Goal: Transaction & Acquisition: Register for event/course

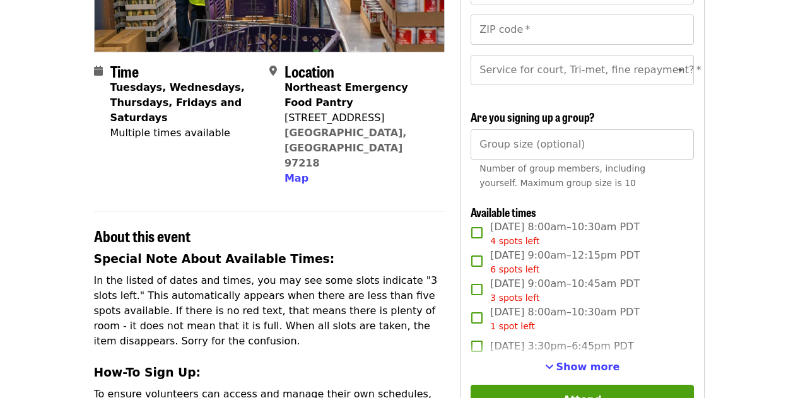
scroll to position [252, 0]
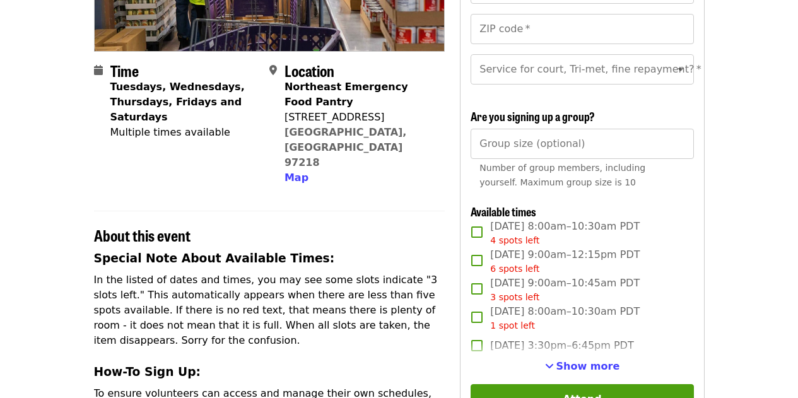
click at [511, 274] on span "6 spots left" at bounding box center [514, 269] width 49 height 10
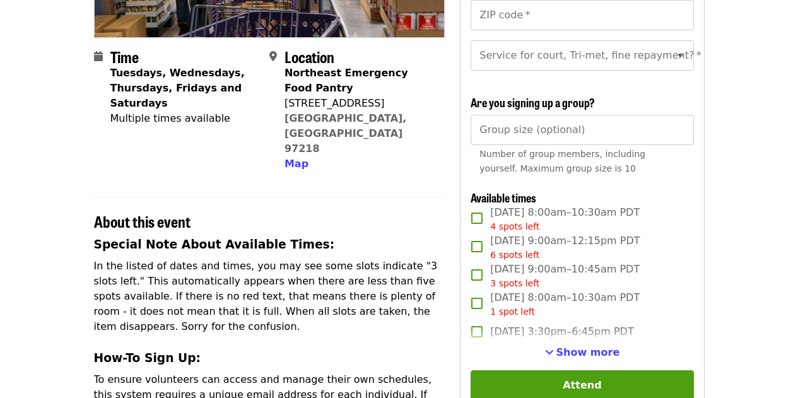
scroll to position [264, 0]
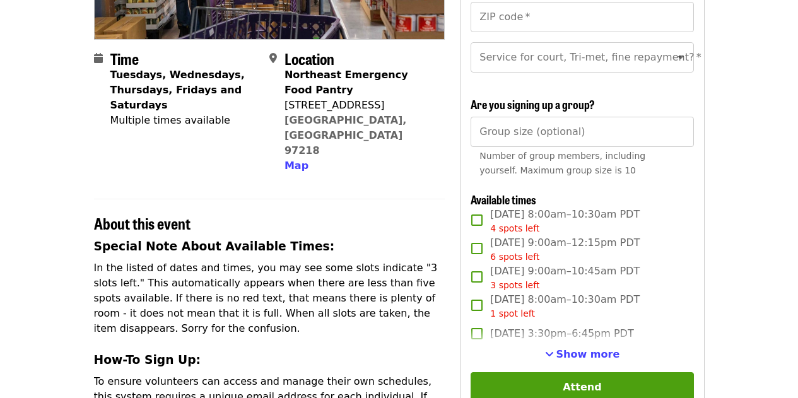
click at [597, 360] on span "Show more" at bounding box center [588, 354] width 64 height 12
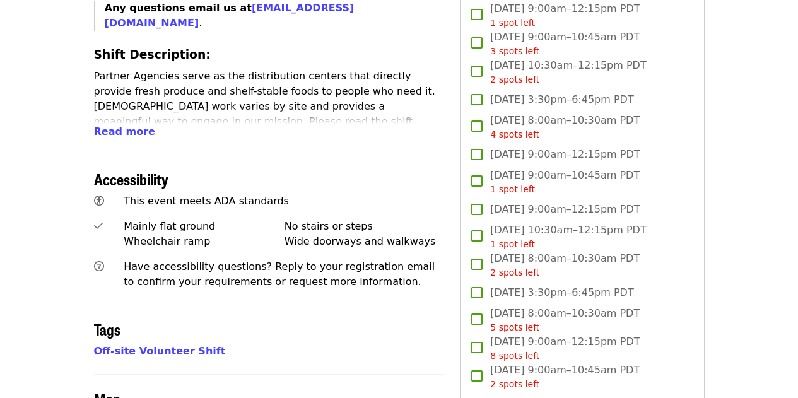
scroll to position [693, 0]
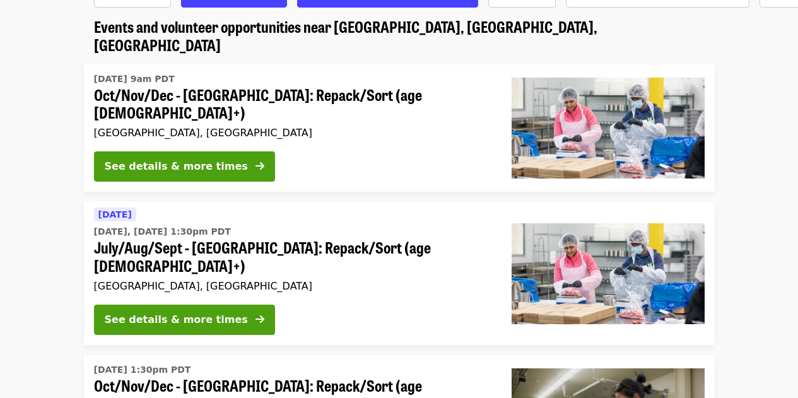
scroll to position [475, 0]
